Goal: Information Seeking & Learning: Learn about a topic

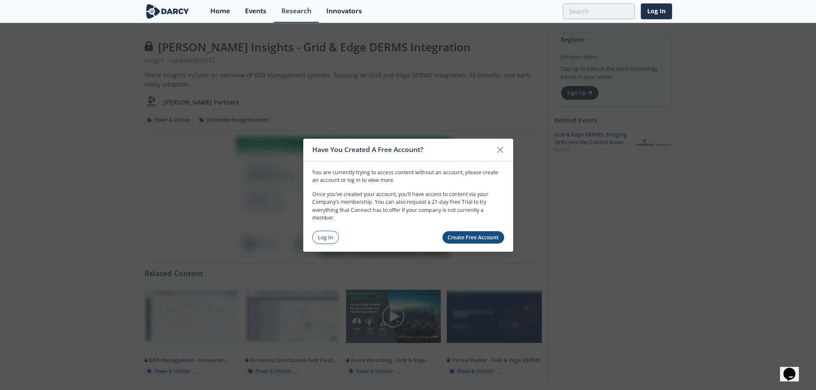
click at [326, 240] on link "Log In" at bounding box center [325, 237] width 27 height 13
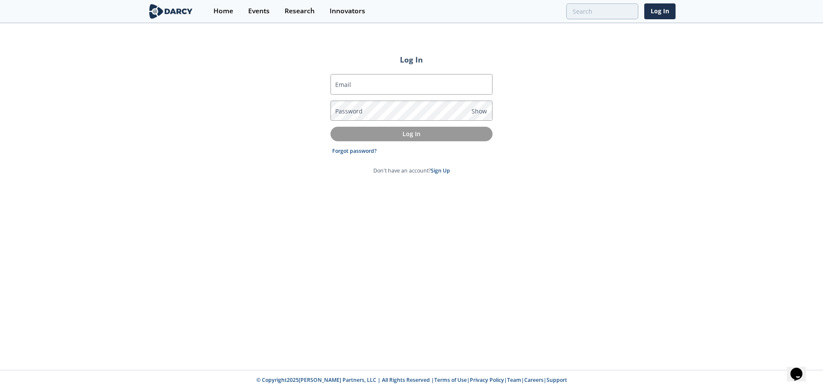
type input "demi.ogunwo@totalenergies.com"
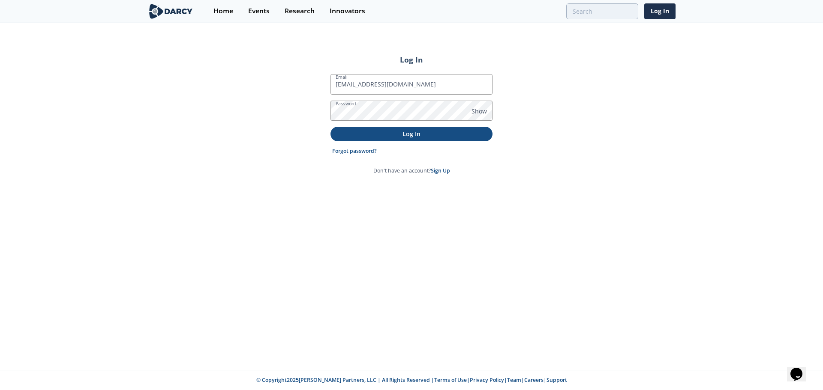
click at [383, 131] on p "Log In" at bounding box center [411, 133] width 150 height 9
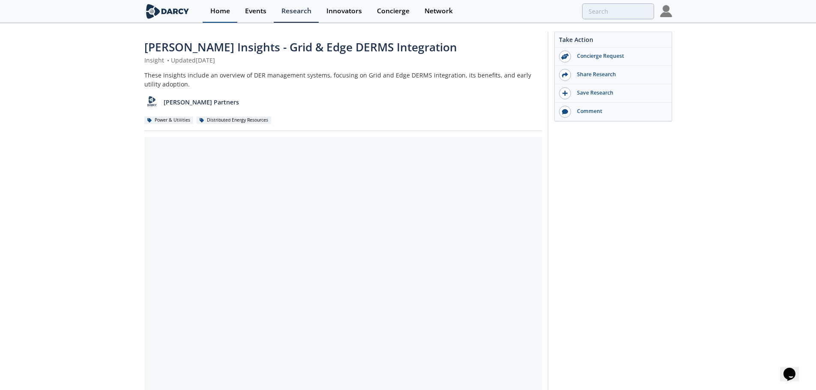
click at [213, 13] on div "Home" at bounding box center [220, 11] width 20 height 7
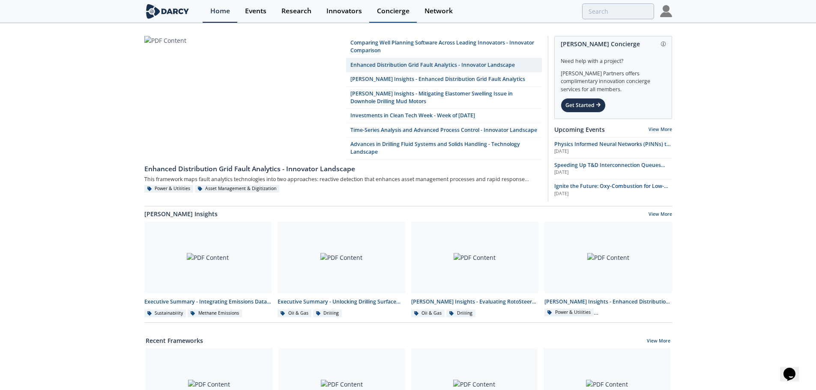
click at [395, 13] on div "Concierge" at bounding box center [393, 11] width 33 height 7
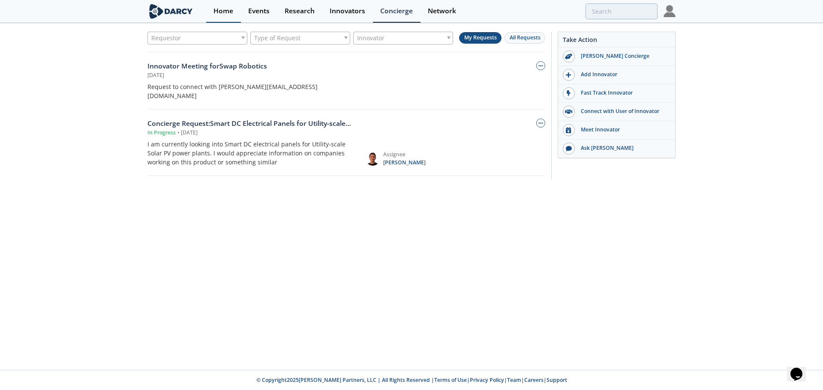
click at [213, 9] on link "Home" at bounding box center [223, 11] width 35 height 23
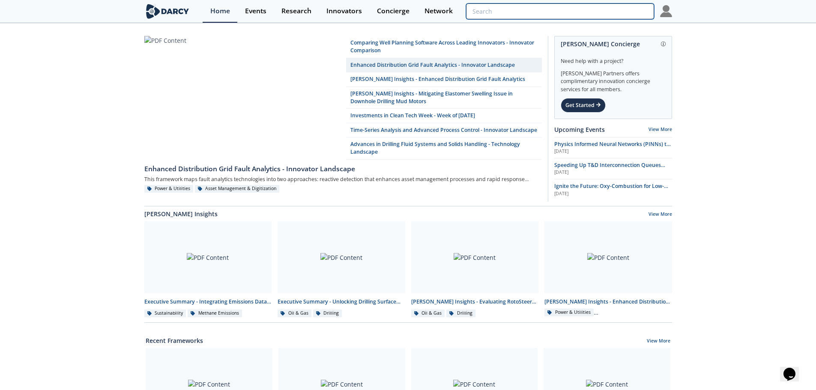
click at [610, 12] on input "search" at bounding box center [560, 11] width 188 height 16
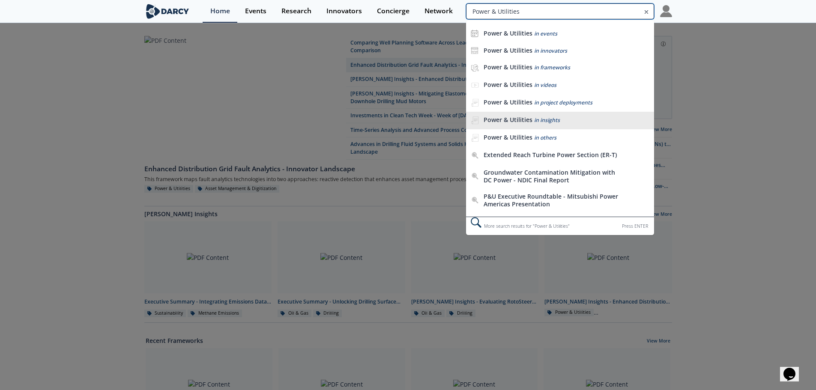
type input "Power & Utilities"
click at [589, 115] on li "Power & Utilities in insights" at bounding box center [560, 121] width 188 height 18
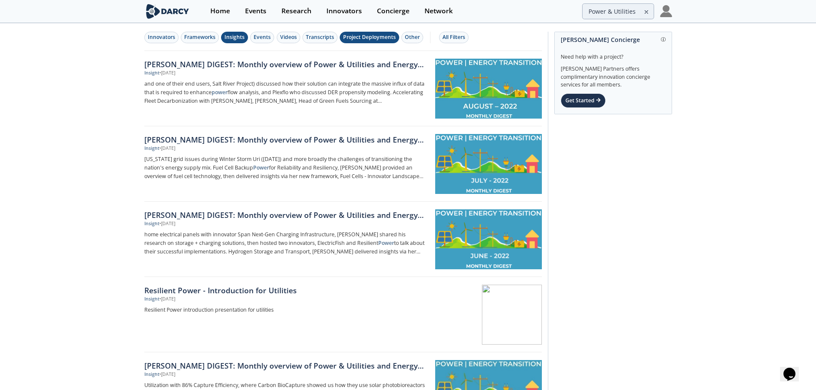
click at [356, 37] on div "Project Deployments" at bounding box center [369, 37] width 53 height 8
click at [443, 36] on div "All Filters" at bounding box center [454, 37] width 23 height 8
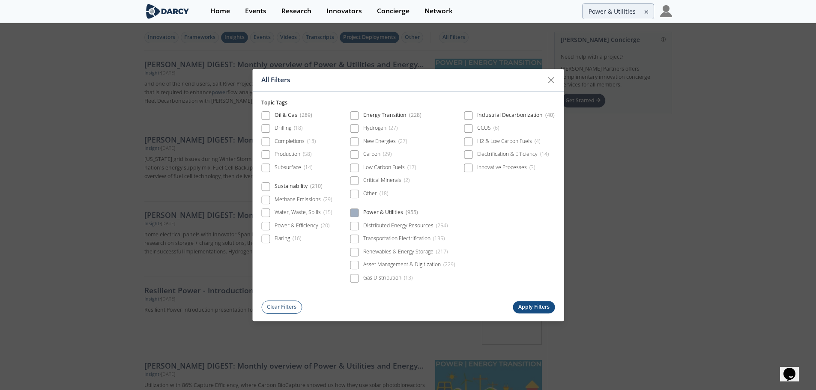
click at [353, 212] on span at bounding box center [354, 213] width 6 height 6
click at [530, 312] on button "Apply Filters" at bounding box center [534, 307] width 42 height 12
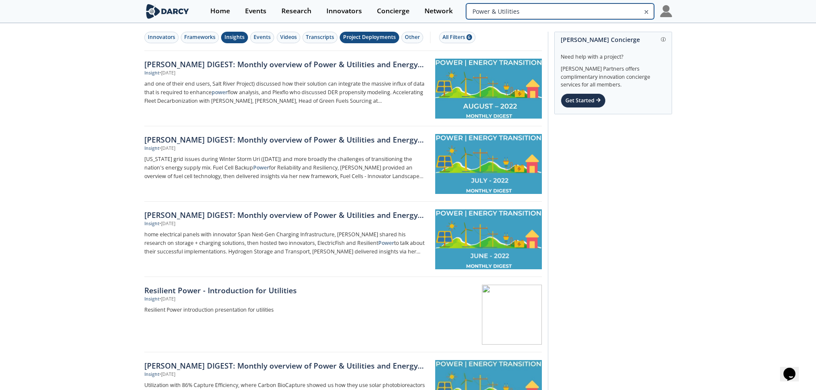
click at [621, 9] on input "Power & Utilities" at bounding box center [560, 11] width 188 height 16
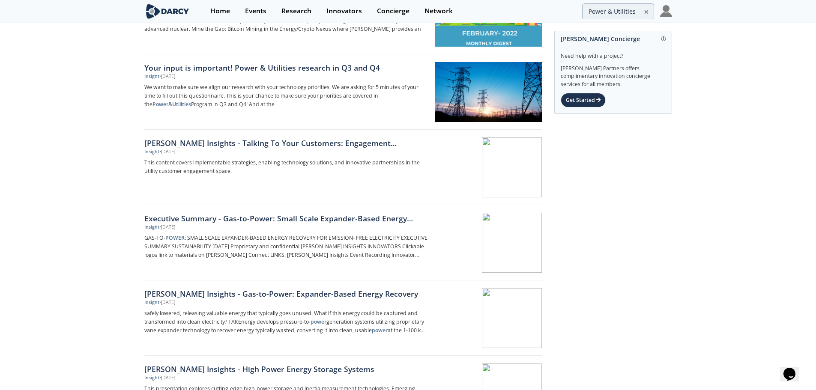
scroll to position [814, 0]
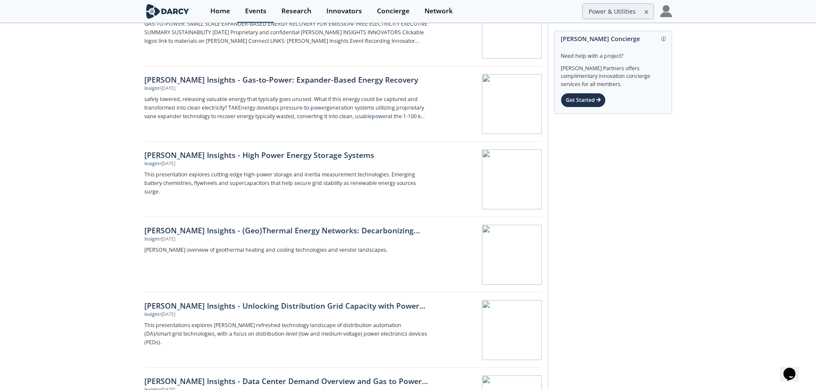
click at [249, 15] on div "Events" at bounding box center [255, 11] width 21 height 7
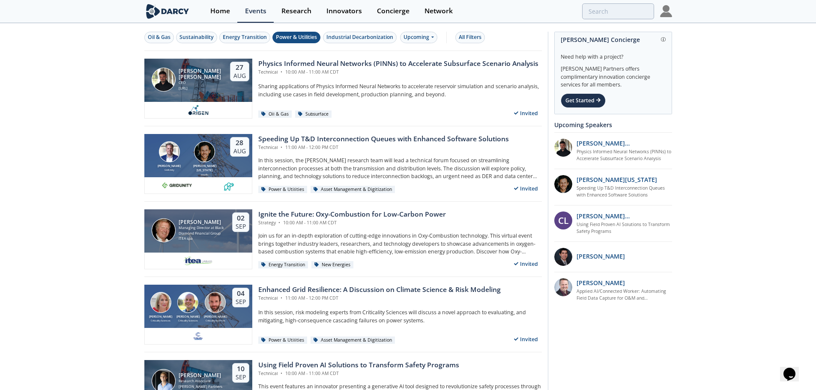
click at [290, 39] on div "Power & Utilities" at bounding box center [296, 37] width 41 height 8
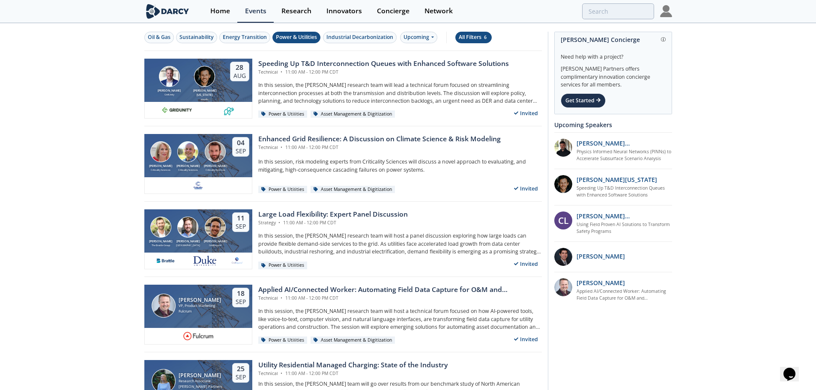
click at [485, 34] on div "All Filters 6" at bounding box center [474, 37] width 30 height 8
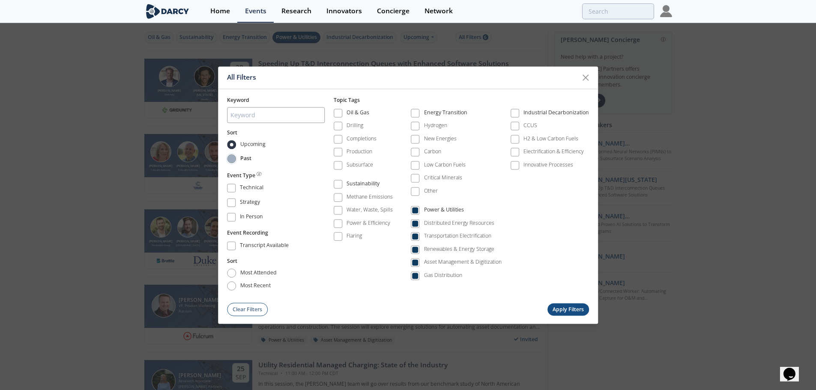
click at [231, 160] on input "Past" at bounding box center [231, 159] width 9 height 9
radio input "true"
click at [561, 308] on button "Apply Filters" at bounding box center [569, 310] width 42 height 12
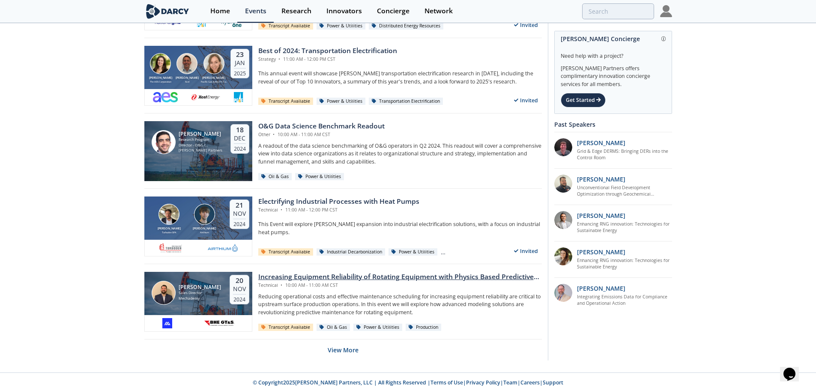
scroll to position [1599, 0]
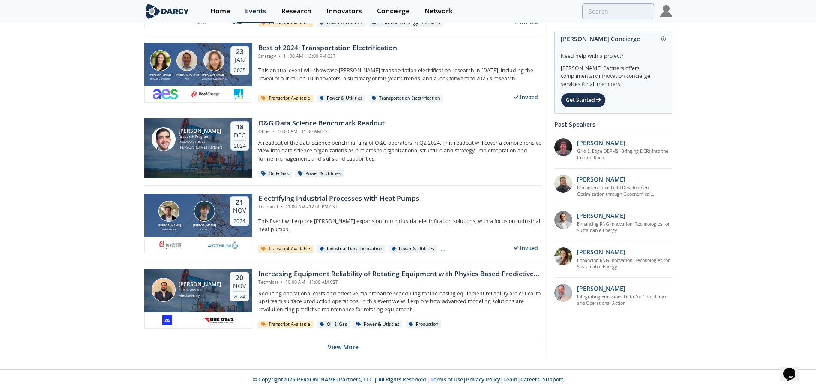
click at [352, 347] on button "View More" at bounding box center [343, 347] width 31 height 21
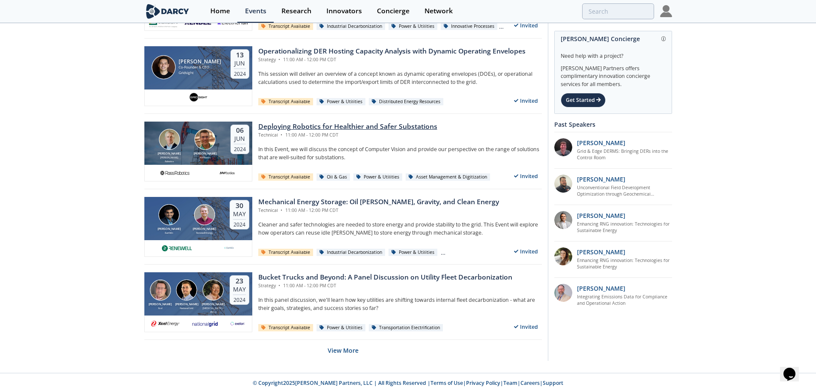
scroll to position [3485, 0]
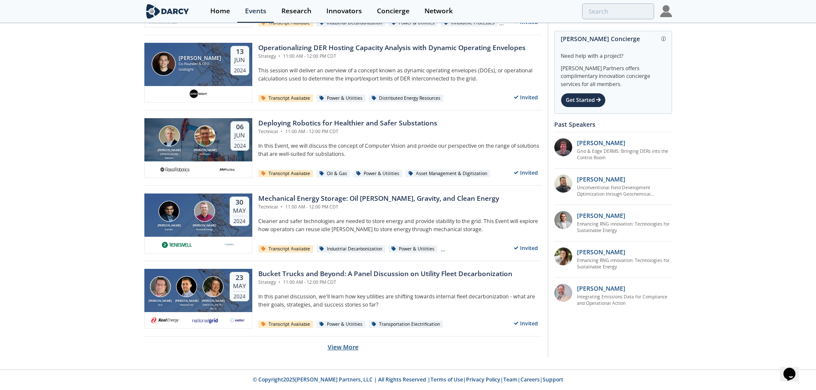
click at [342, 343] on button "View More" at bounding box center [343, 347] width 31 height 21
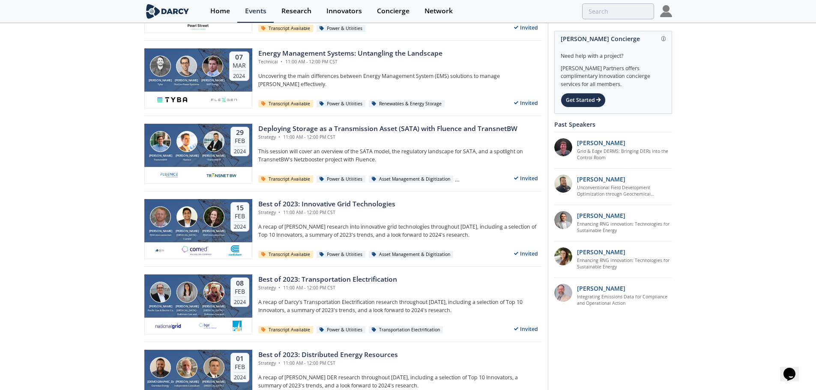
scroll to position [4384, 0]
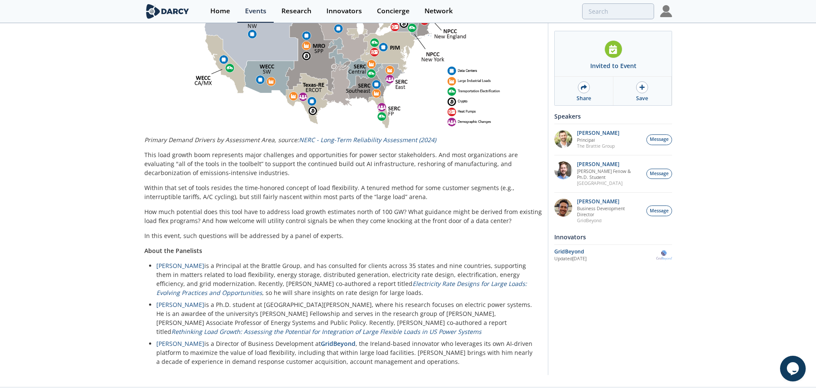
scroll to position [452, 0]
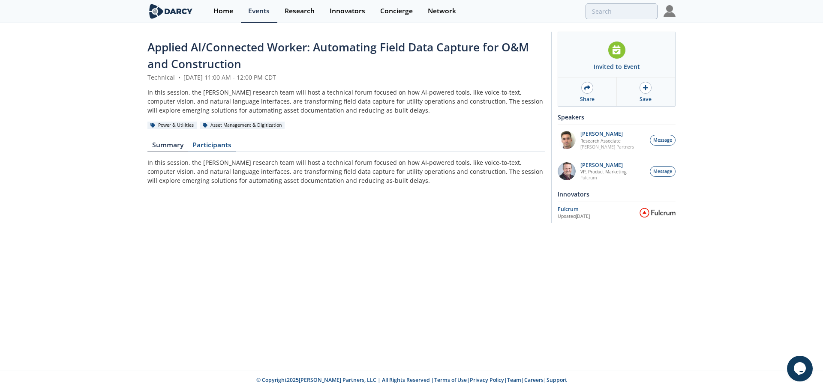
click at [221, 146] on link "Participants" at bounding box center [212, 147] width 48 height 10
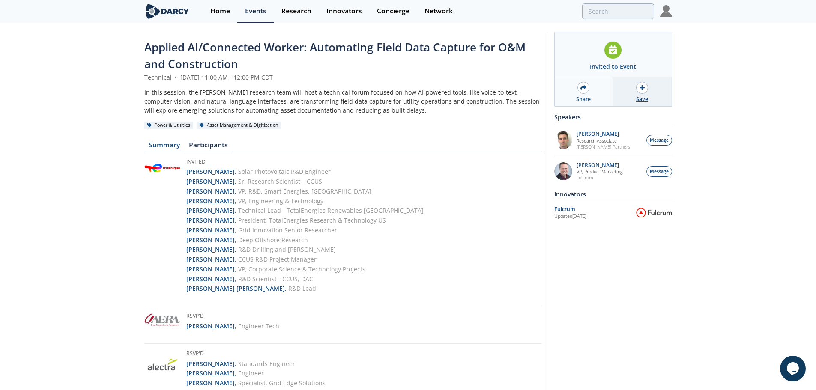
click at [641, 91] on div at bounding box center [642, 88] width 12 height 12
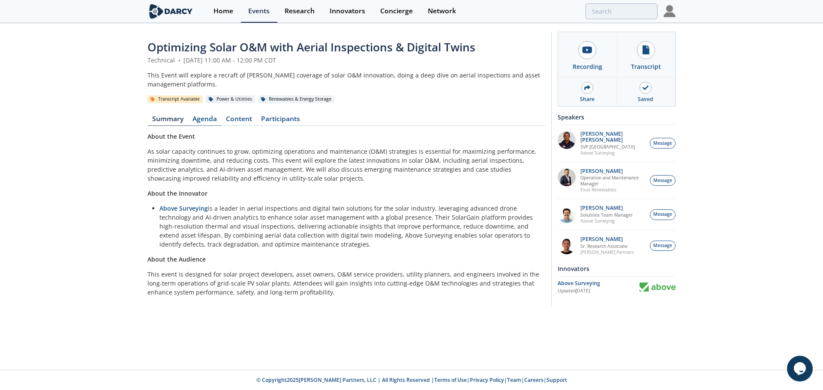
click at [207, 122] on link "Agenda" at bounding box center [204, 121] width 33 height 10
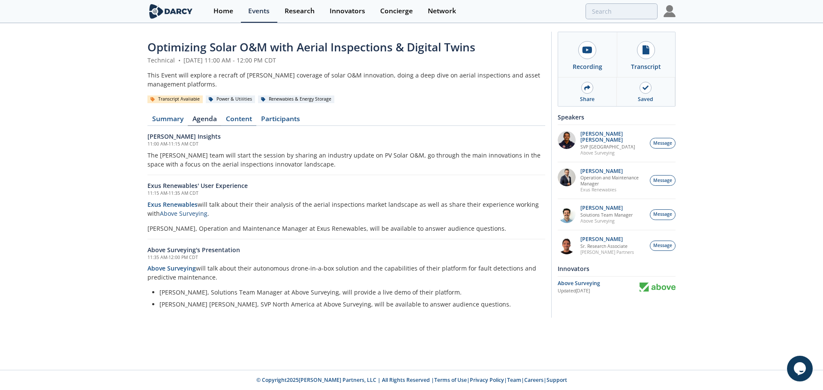
click at [249, 120] on link "Content" at bounding box center [238, 121] width 35 height 10
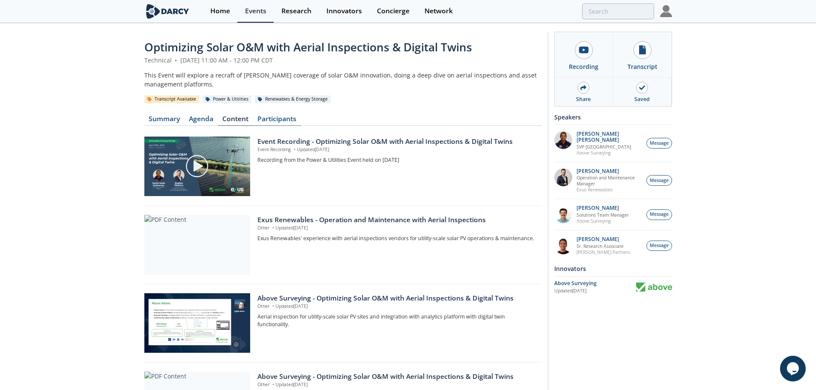
click at [269, 118] on link "Participants" at bounding box center [277, 121] width 48 height 10
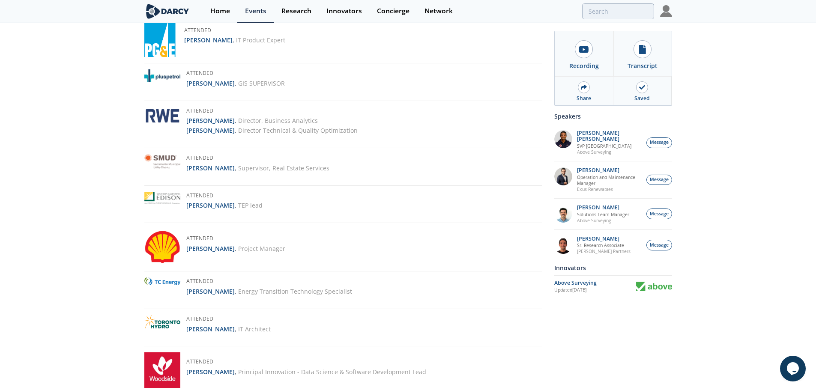
scroll to position [1175, 0]
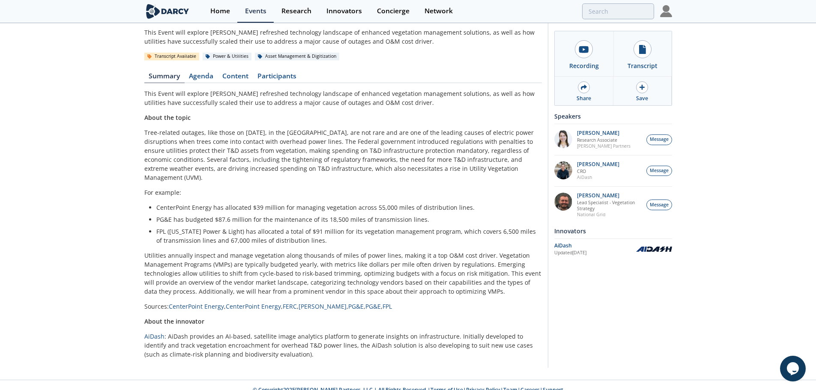
scroll to position [44, 0]
click at [206, 75] on link "Agenda" at bounding box center [201, 77] width 33 height 10
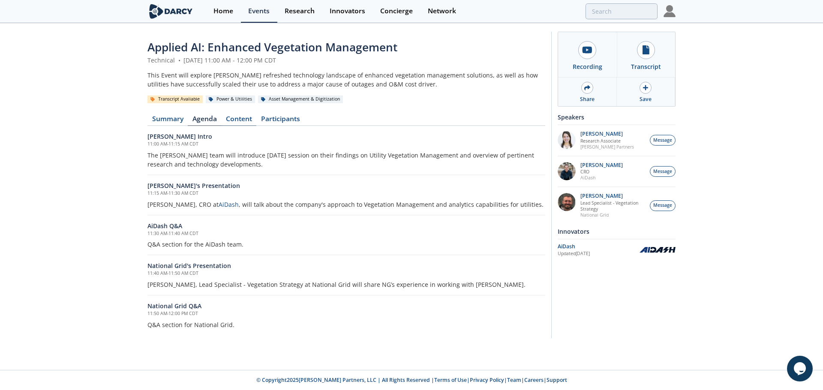
click at [247, 116] on link "Content" at bounding box center [238, 121] width 35 height 10
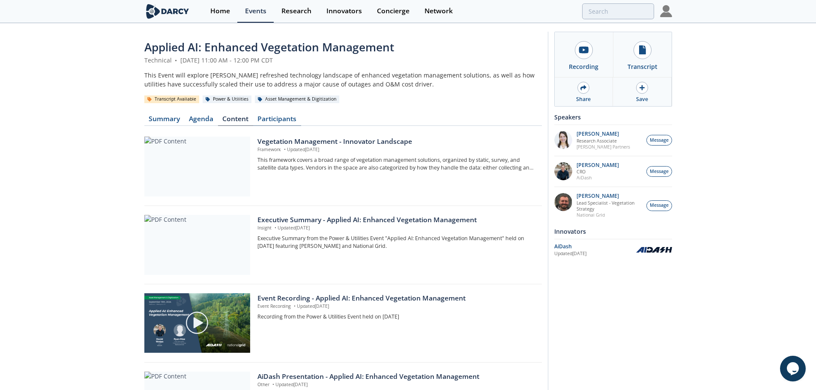
click at [268, 116] on link "Participants" at bounding box center [277, 121] width 48 height 10
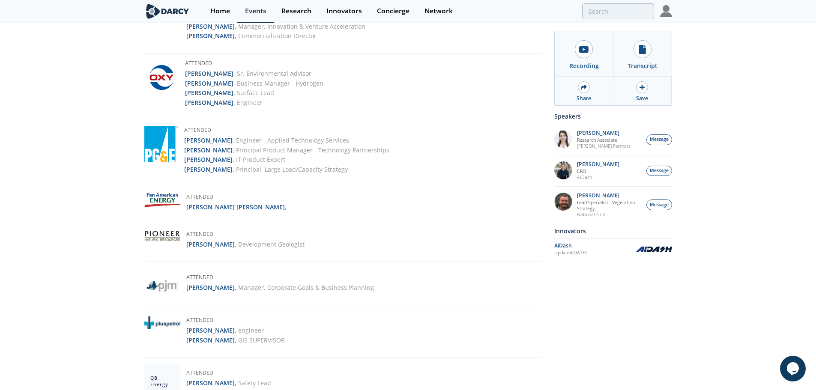
scroll to position [1028, 0]
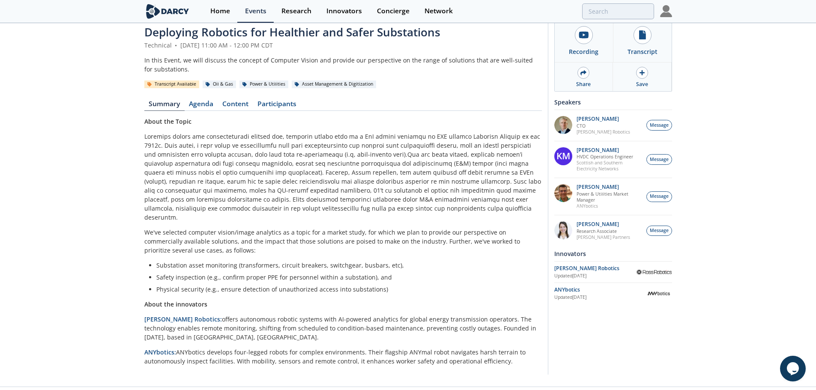
scroll to position [23, 0]
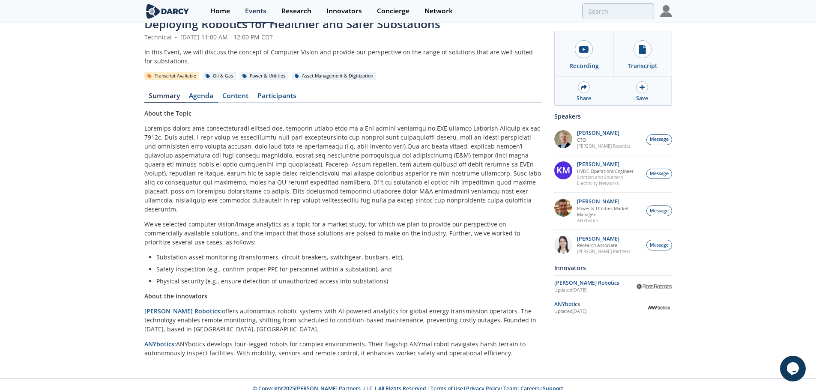
click at [203, 93] on link "Agenda" at bounding box center [201, 98] width 33 height 10
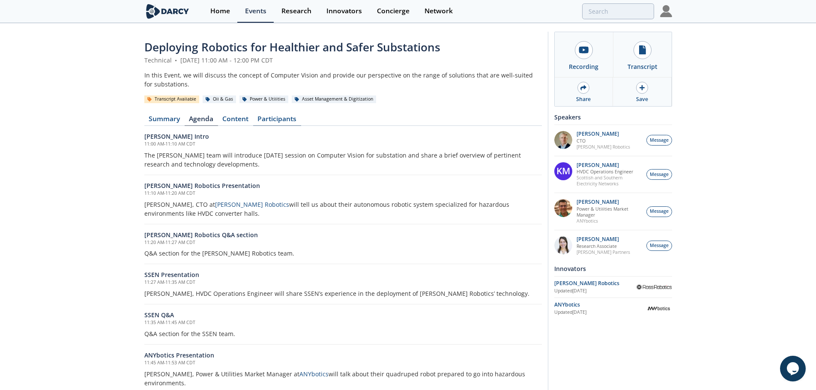
click at [282, 117] on link "Participants" at bounding box center [277, 121] width 48 height 10
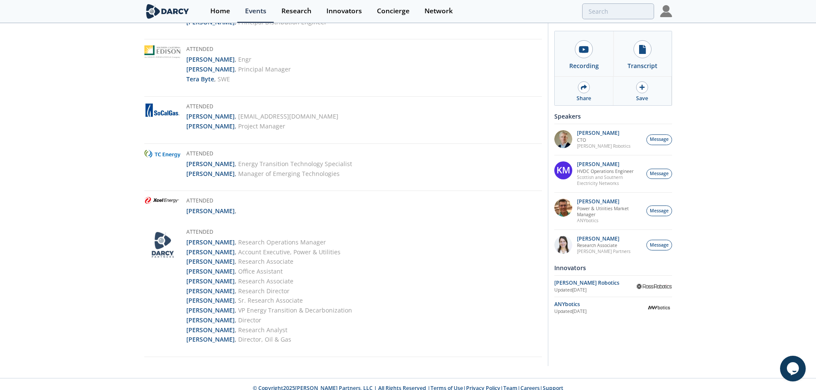
scroll to position [1822, 0]
